Goal: Task Accomplishment & Management: Use online tool/utility

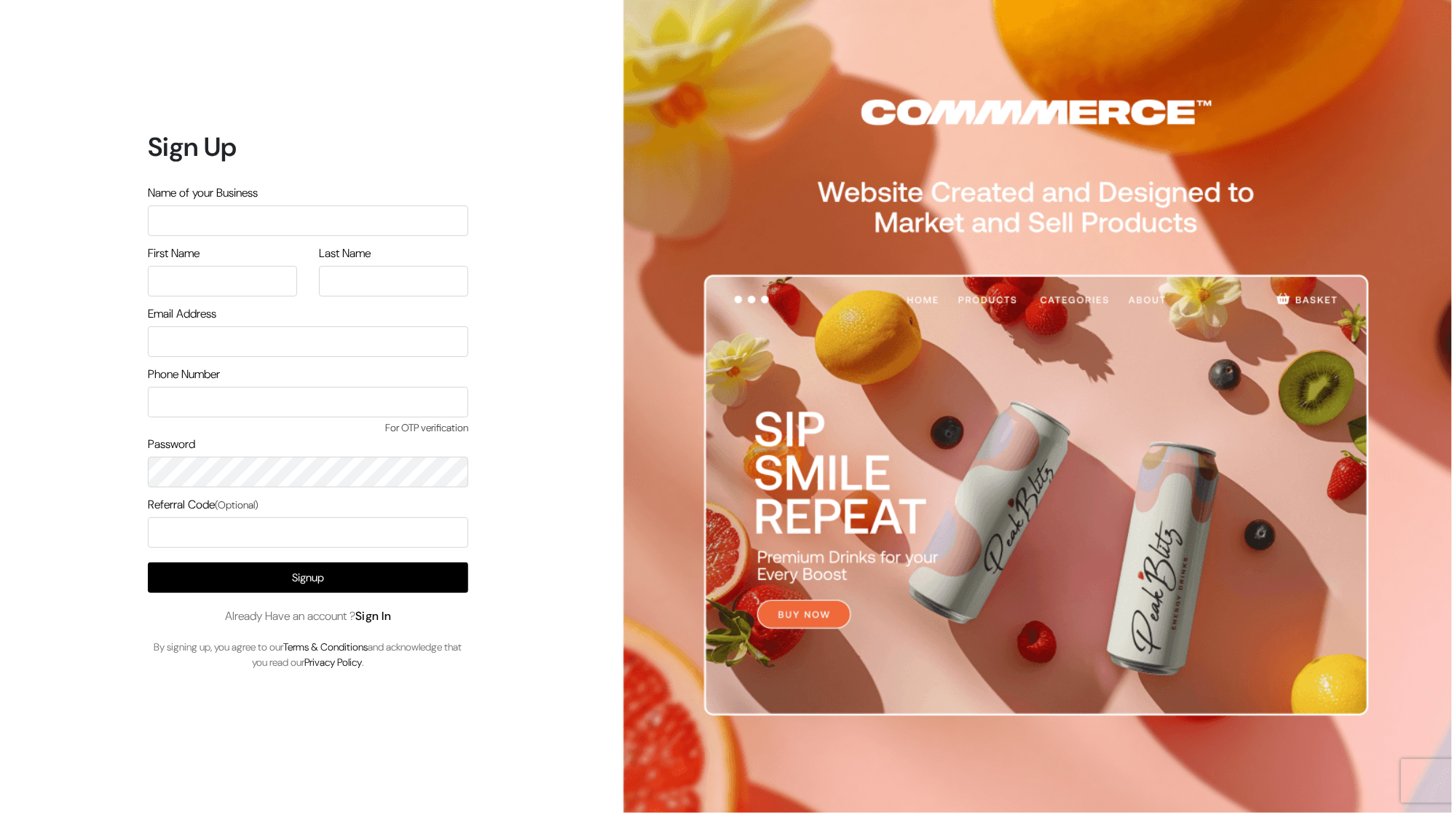
click at [367, 616] on link "Sign In" at bounding box center [373, 615] width 36 height 15
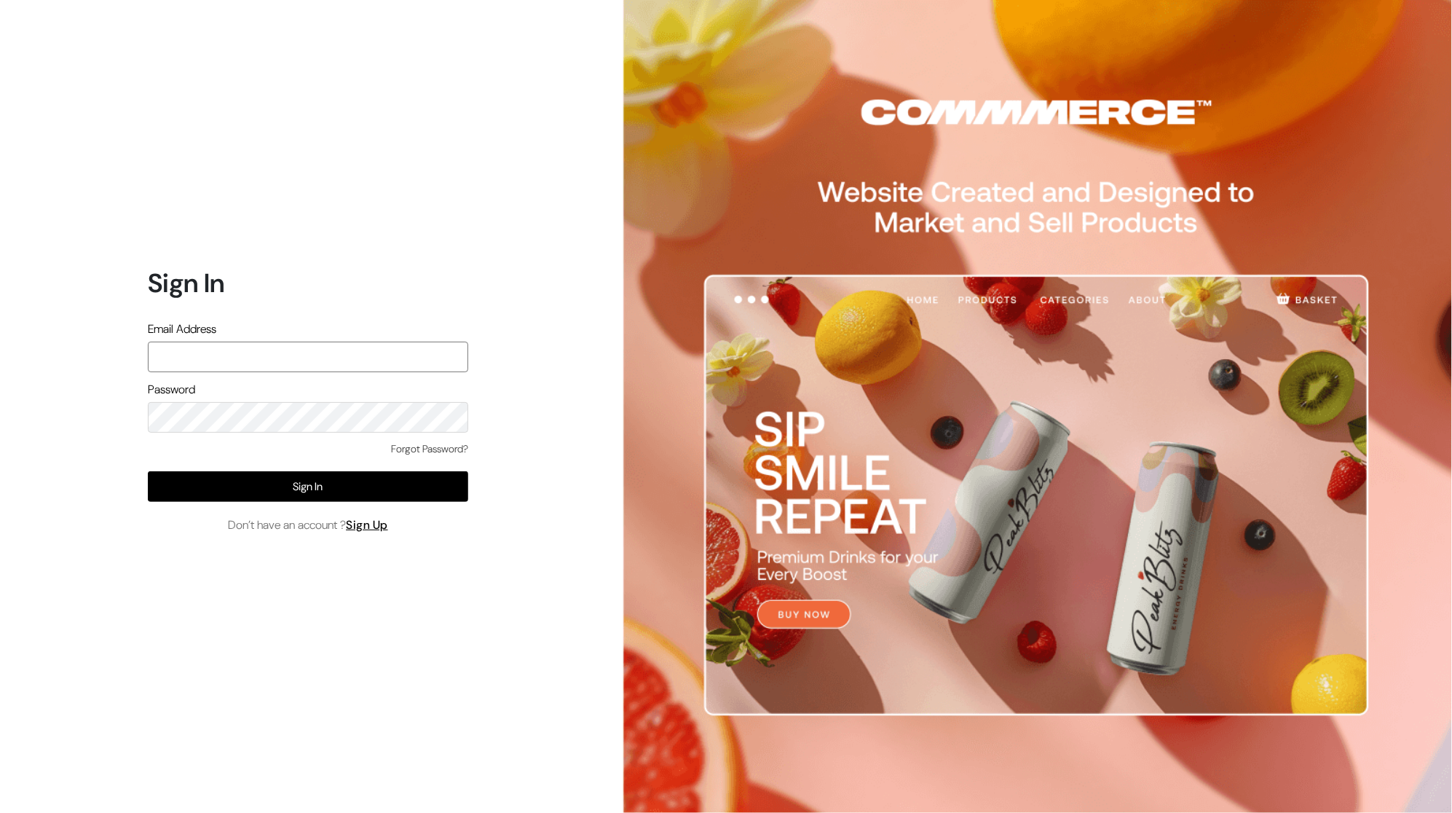
click at [311, 358] on input "text" at bounding box center [308, 357] width 320 height 31
click at [259, 352] on input "text" at bounding box center [308, 357] width 320 height 31
type input "harsh.raj0737@gmail.com"
click at [384, 492] on button "Sign In" at bounding box center [308, 486] width 320 height 31
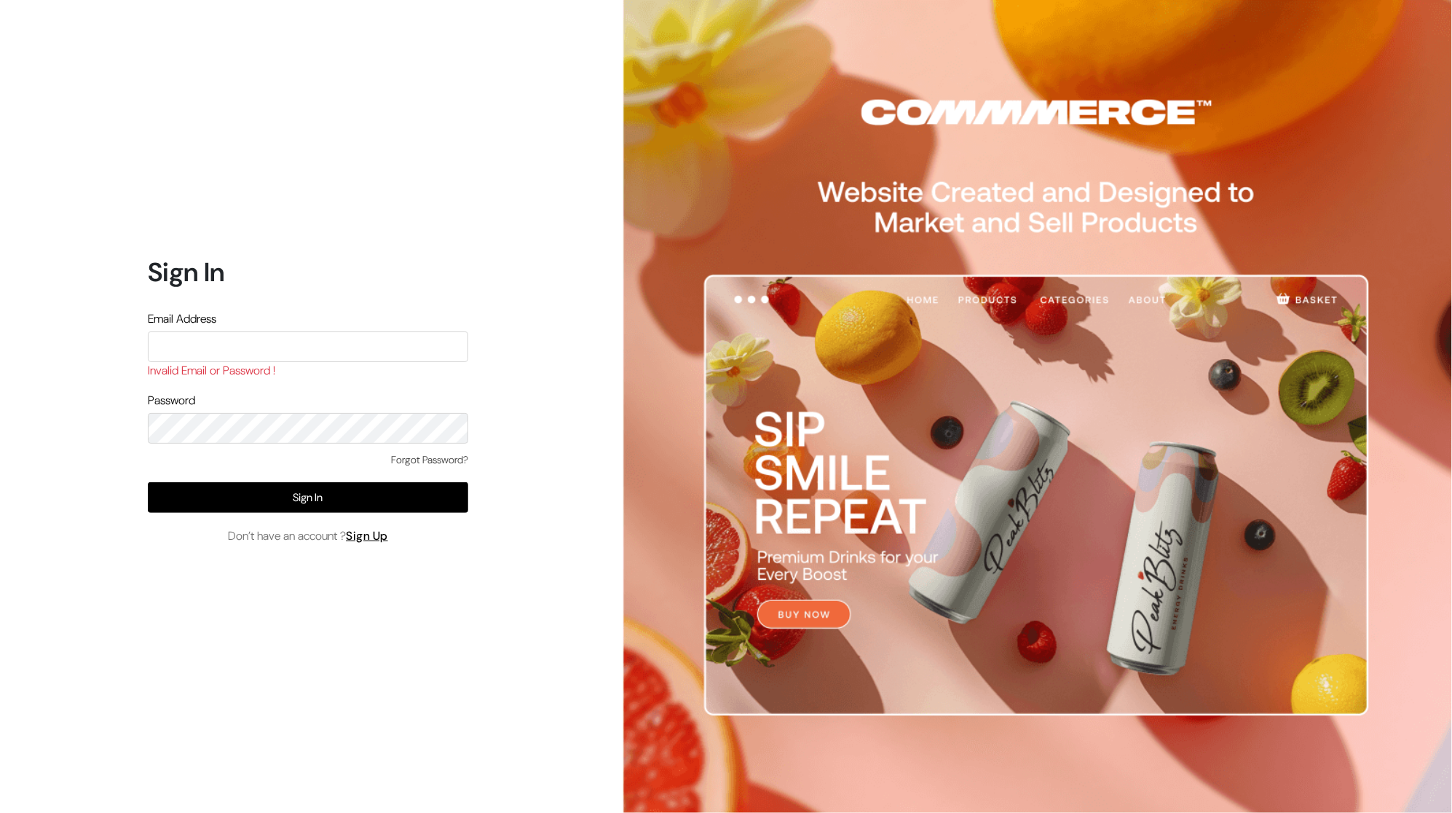
click at [397, 344] on input "text" at bounding box center [308, 346] width 320 height 31
type input "[EMAIL_ADDRESS][DOMAIN_NAME]"
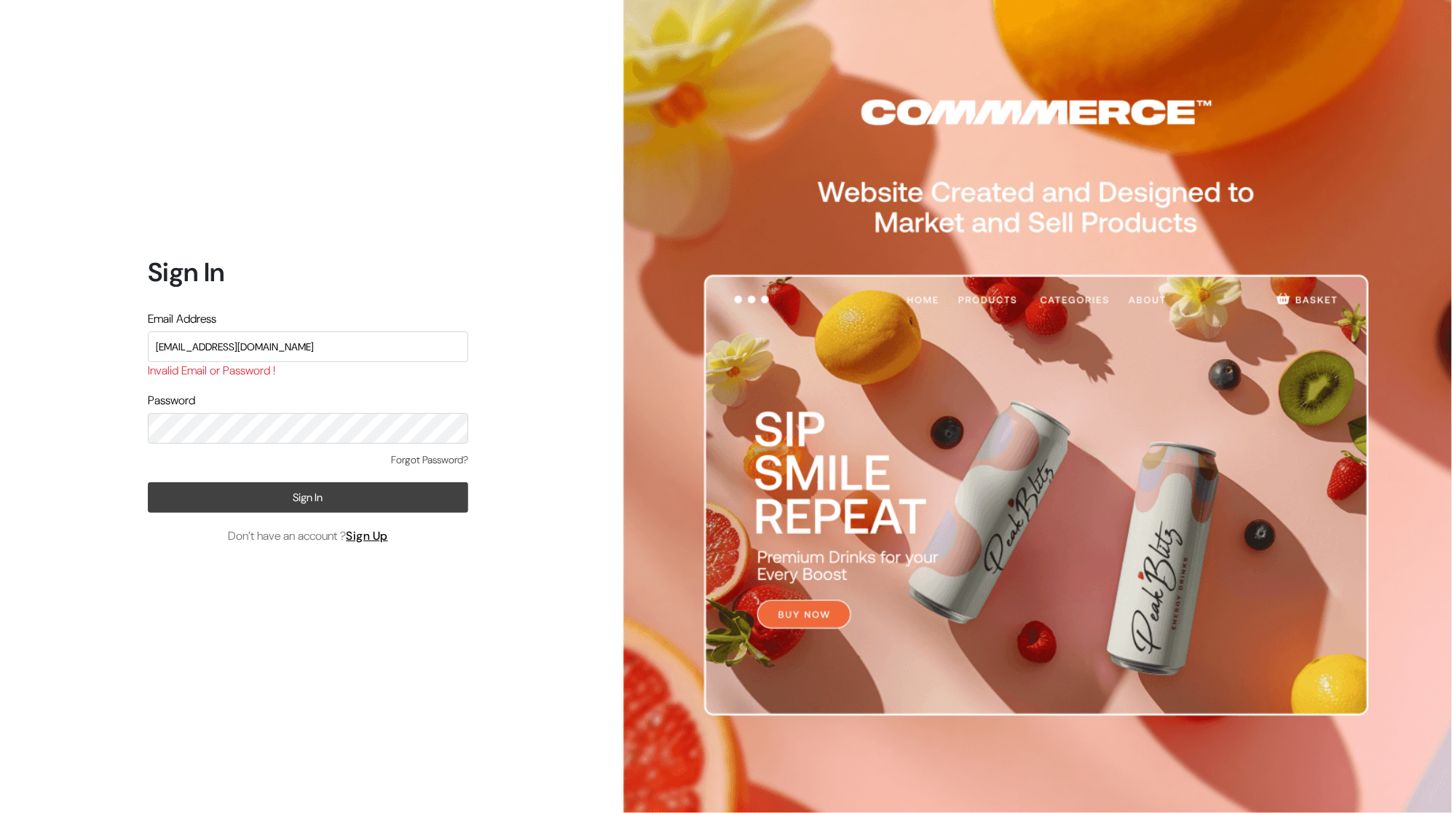
click at [331, 493] on button "Sign In" at bounding box center [308, 497] width 320 height 31
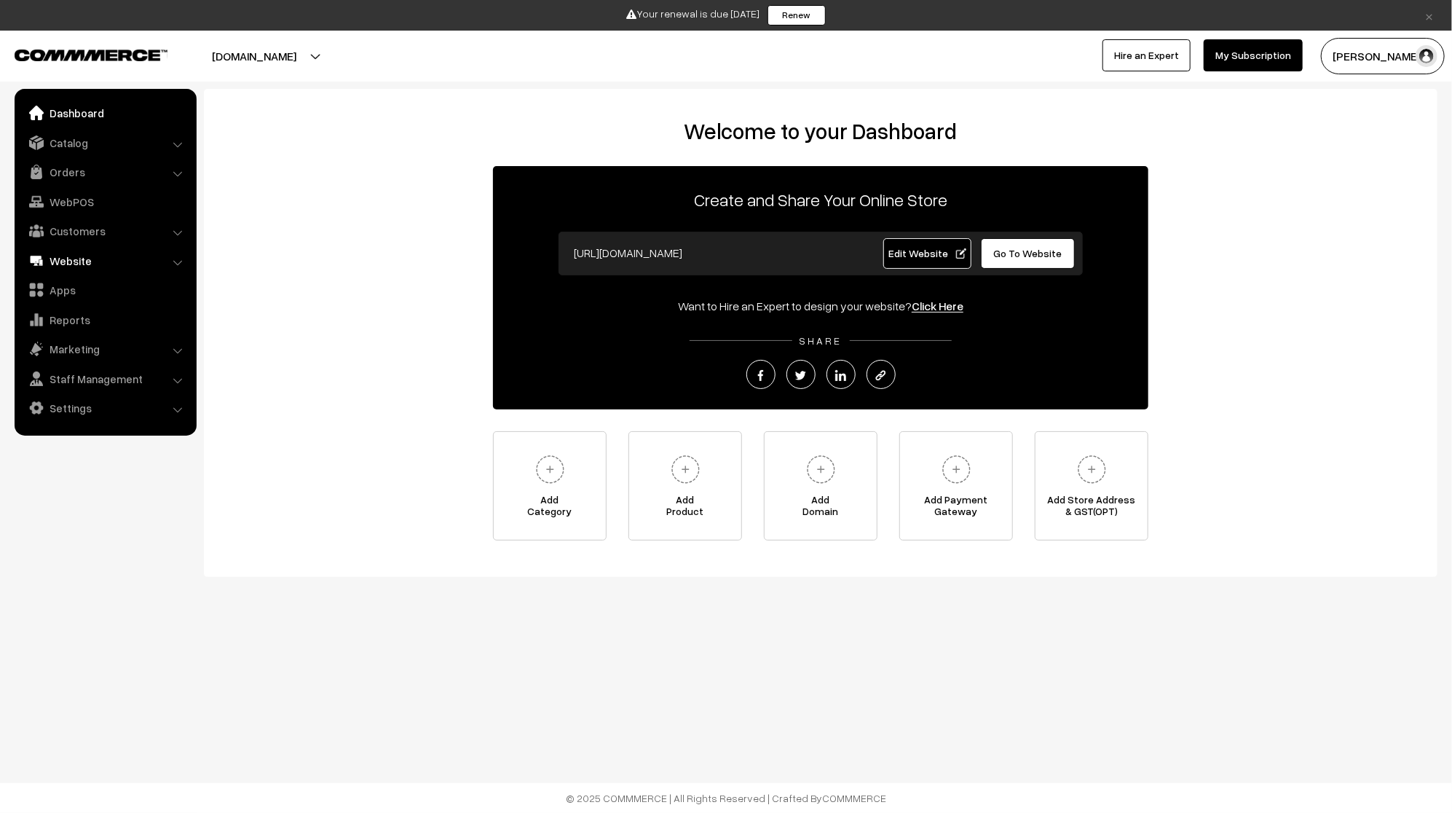
click at [98, 256] on link "Website" at bounding box center [104, 261] width 173 height 26
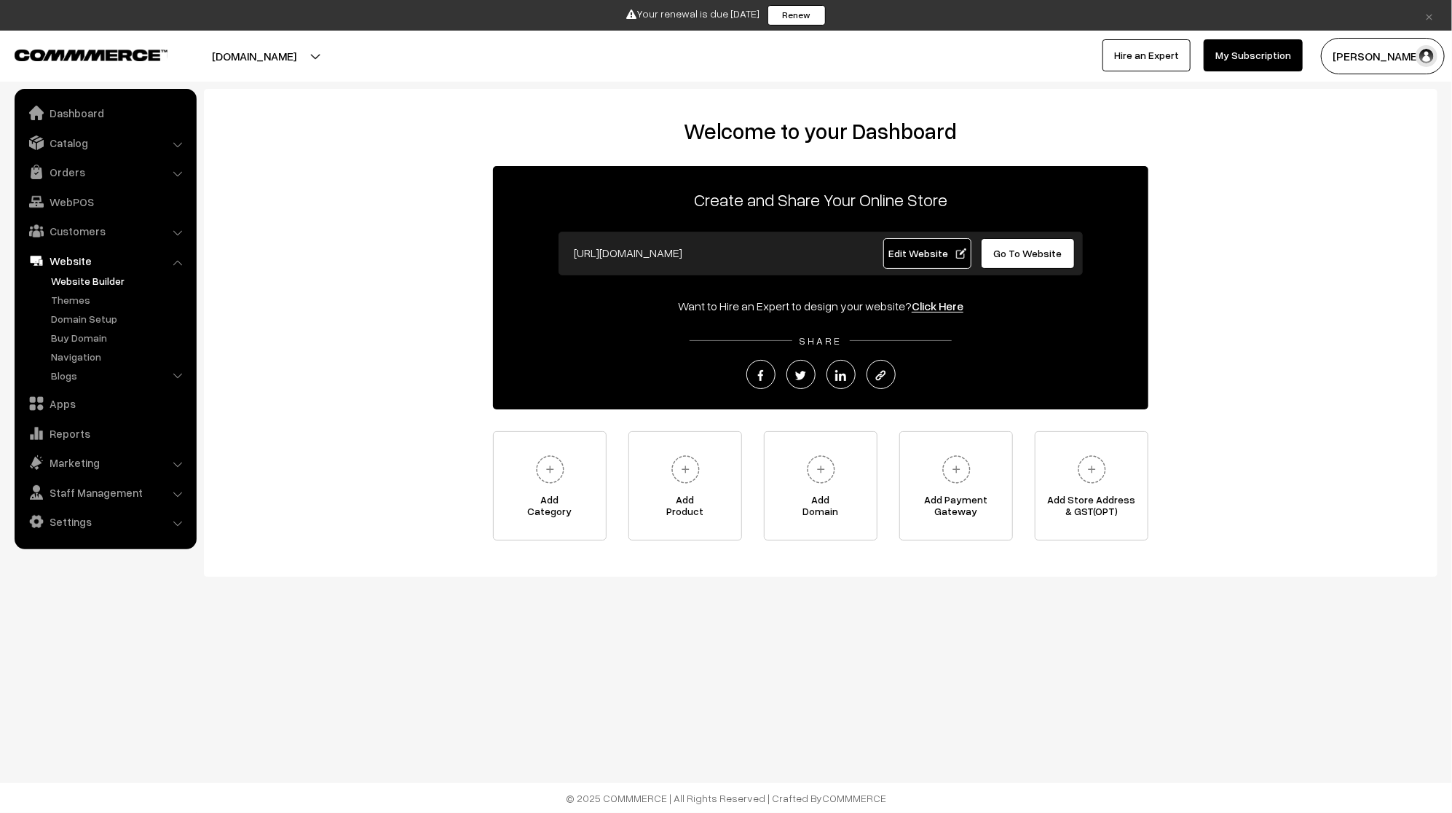
click at [107, 280] on link "Website Builder" at bounding box center [119, 280] width 144 height 15
